Goal: Find contact information: Find contact information

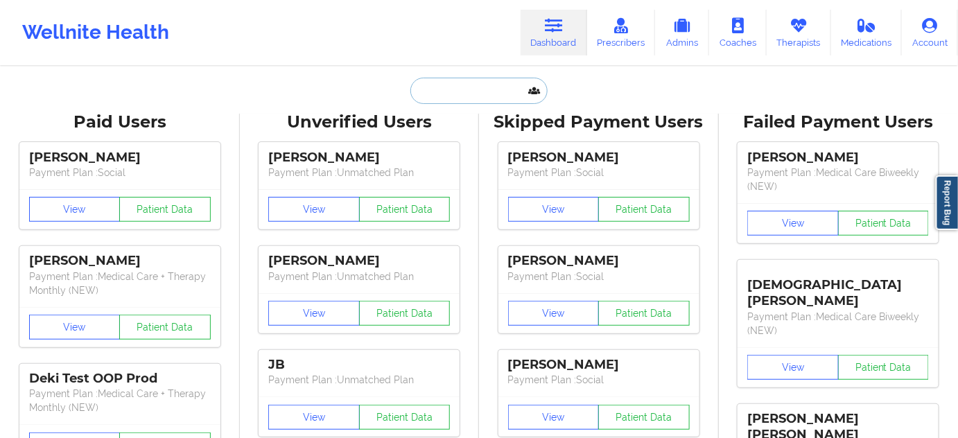
click at [491, 90] on input "text" at bounding box center [478, 91] width 137 height 26
paste input "[PERSON_NAME]"
type input "[PERSON_NAME]"
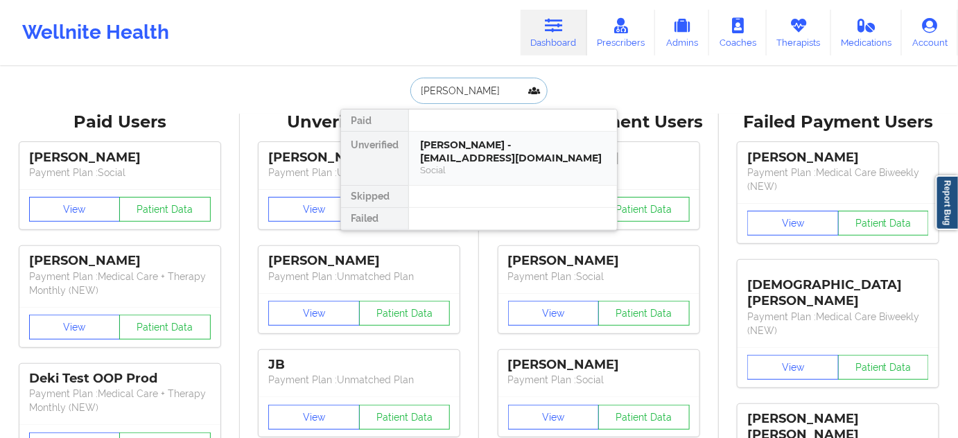
click at [468, 148] on div "[PERSON_NAME] - [EMAIL_ADDRESS][DOMAIN_NAME]" at bounding box center [513, 152] width 186 height 26
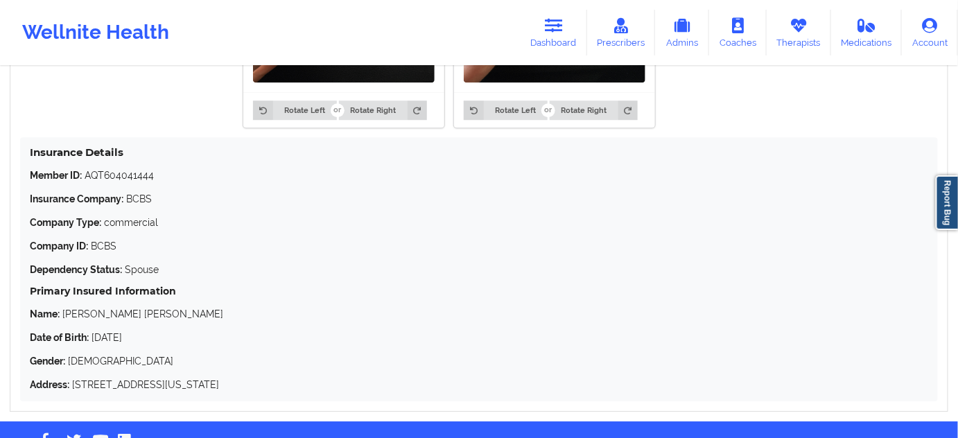
scroll to position [1269, 0]
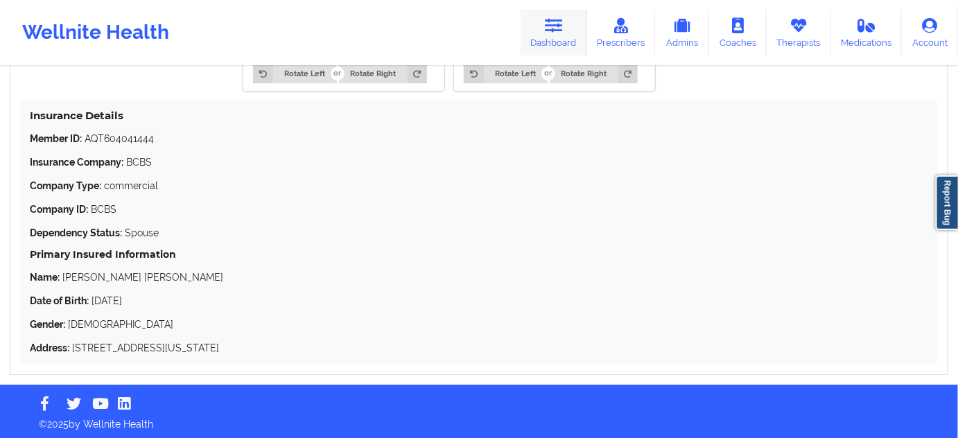
click at [541, 35] on link "Dashboard" at bounding box center [554, 33] width 67 height 46
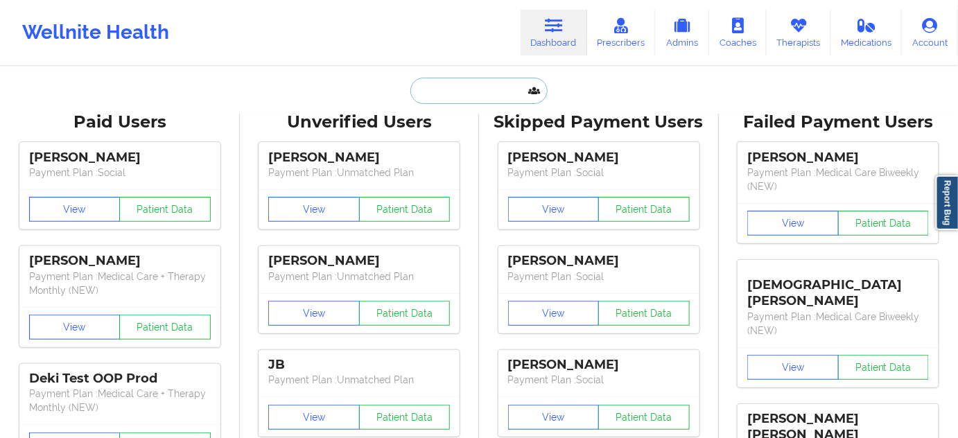
click at [483, 94] on input "text" at bounding box center [478, 91] width 137 height 26
paste input "[EMAIL_ADDRESS][DOMAIN_NAME]"
type input "[EMAIL_ADDRESS][DOMAIN_NAME]"
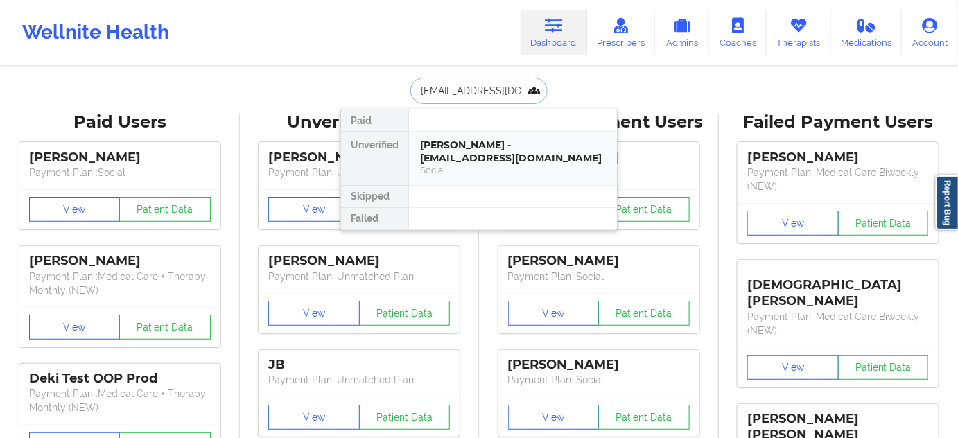
scroll to position [0, 15]
click at [446, 155] on div "[PERSON_NAME] - [EMAIL_ADDRESS][DOMAIN_NAME]" at bounding box center [513, 152] width 186 height 26
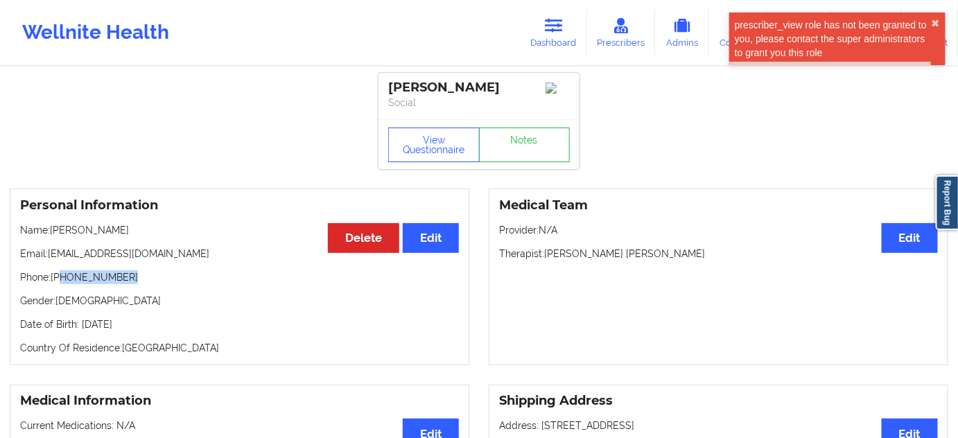
drag, startPoint x: 61, startPoint y: 287, endPoint x: 154, endPoint y: 280, distance: 93.1
click at [154, 280] on p "Phone: [PHONE_NUMBER]" at bounding box center [239, 277] width 439 height 14
copy p "[PHONE_NUMBER]"
